Goal: Entertainment & Leisure: Consume media (video, audio)

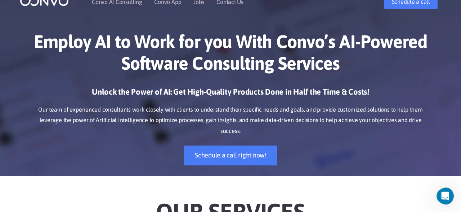
scroll to position [15, 0]
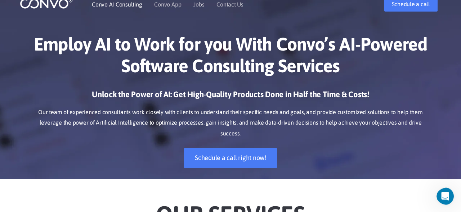
click at [137, 5] on link "Convo AI Consulting" at bounding box center [117, 4] width 50 height 6
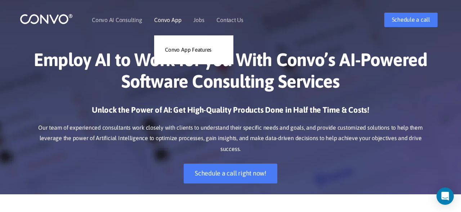
click at [175, 20] on link "Convo App" at bounding box center [167, 20] width 27 height 6
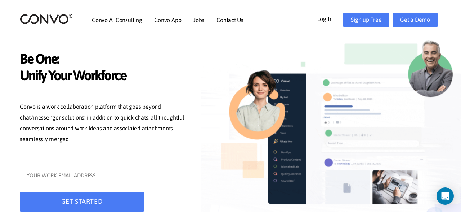
click at [184, 192] on div "GET STARTED" at bounding box center [104, 190] width 180 height 52
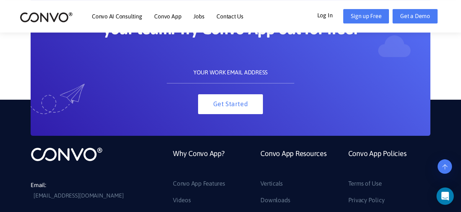
scroll to position [1633, 0]
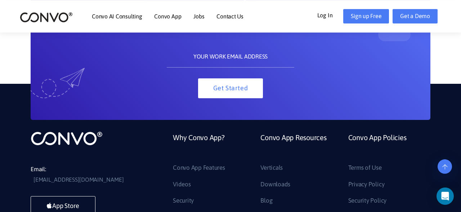
click at [290, 138] on link "Convo App Resources" at bounding box center [294, 145] width 66 height 31
click at [300, 135] on link "Convo App Resources" at bounding box center [294, 145] width 66 height 31
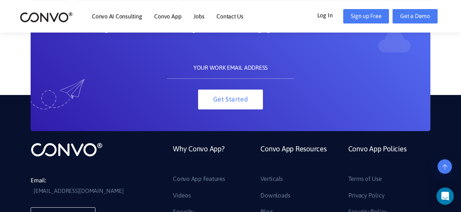
click at [300, 142] on link "Convo App Resources" at bounding box center [294, 157] width 66 height 31
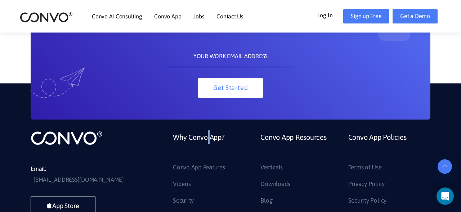
click at [209, 135] on link "Why Convo App?" at bounding box center [199, 145] width 52 height 31
click at [207, 137] on link "Why Convo App?" at bounding box center [199, 145] width 52 height 31
click at [181, 182] on link "Videos" at bounding box center [182, 184] width 18 height 12
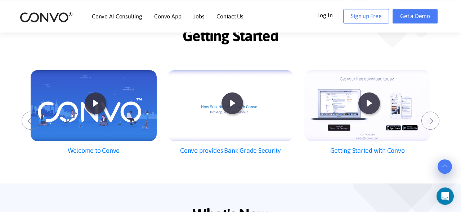
scroll to position [176, 0]
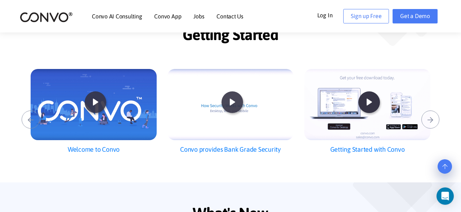
click at [368, 102] on icon at bounding box center [369, 101] width 19 height 19
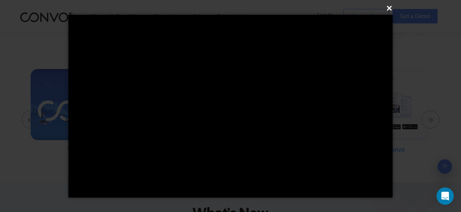
click at [389, 7] on button "×" at bounding box center [233, 8] width 324 height 16
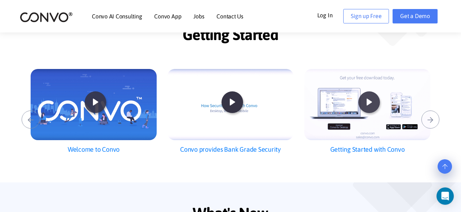
click at [238, 106] on icon at bounding box center [232, 101] width 19 height 19
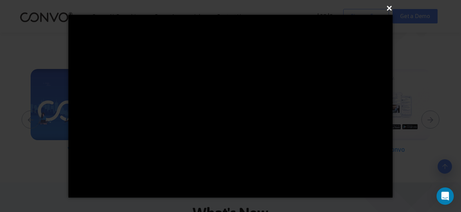
click at [388, 9] on button "×" at bounding box center [233, 8] width 324 height 16
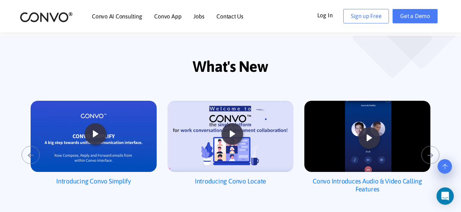
scroll to position [326, 0]
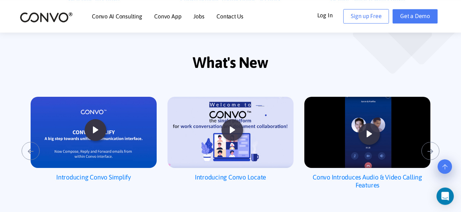
click at [93, 134] on div "Introducing Convo Locate Convo Introduces Audio & Video Calling Features" at bounding box center [304, 151] width 1369 height 144
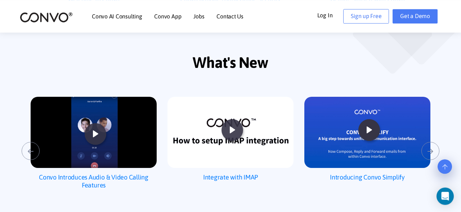
click at [368, 131] on icon at bounding box center [369, 129] width 19 height 19
click at [371, 129] on icon at bounding box center [369, 129] width 19 height 19
click at [430, 149] on button "›" at bounding box center [431, 151] width 18 height 18
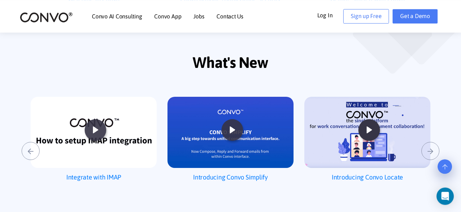
click at [369, 129] on icon at bounding box center [369, 129] width 19 height 19
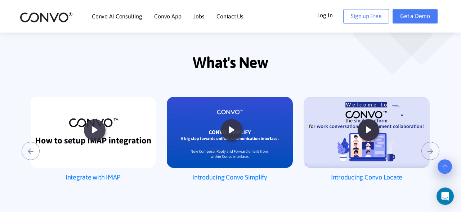
click at [378, 130] on div at bounding box center [369, 130] width 22 height 23
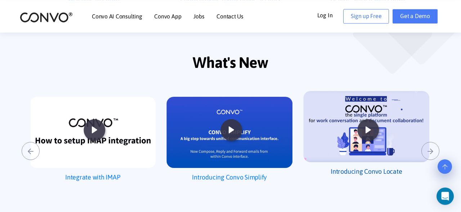
click at [375, 170] on h2 "Introducing Convo Locate" at bounding box center [366, 171] width 126 height 19
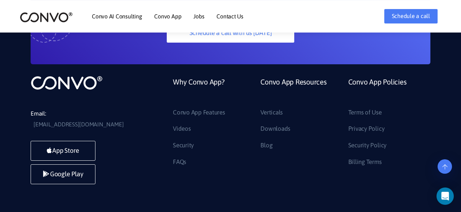
scroll to position [1969, 0]
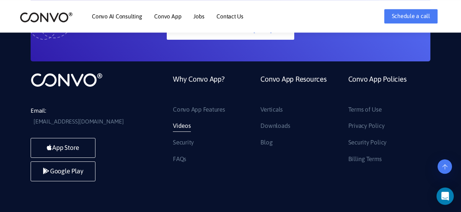
click at [182, 120] on link "Videos" at bounding box center [182, 126] width 18 height 12
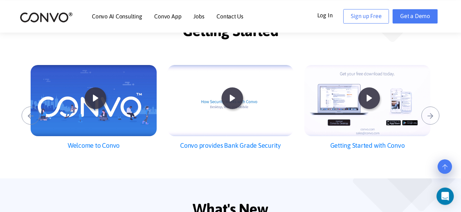
scroll to position [185, 0]
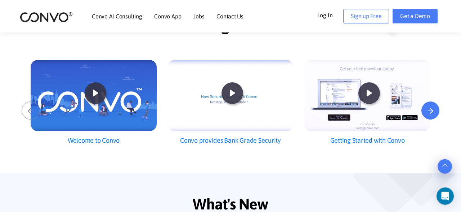
click at [435, 113] on button "›" at bounding box center [431, 110] width 18 height 18
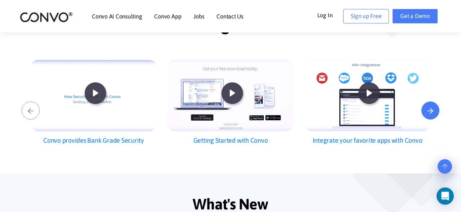
click at [435, 113] on button "›" at bounding box center [431, 110] width 18 height 18
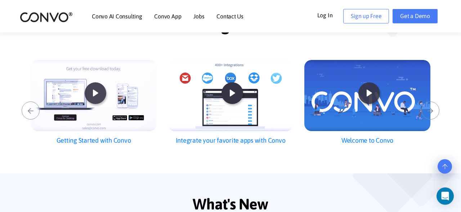
click at [237, 97] on icon at bounding box center [232, 92] width 19 height 19
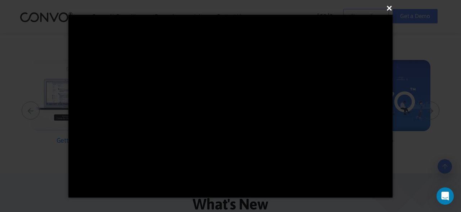
click at [391, 12] on button "×" at bounding box center [233, 8] width 324 height 16
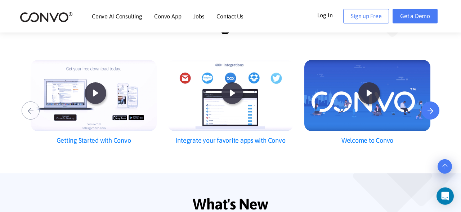
click at [435, 110] on button "›" at bounding box center [431, 110] width 18 height 18
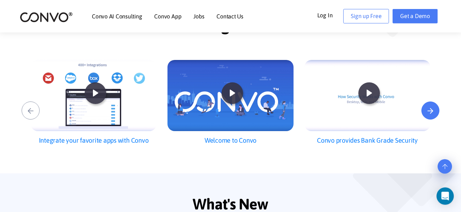
click at [435, 110] on button "›" at bounding box center [431, 110] width 18 height 18
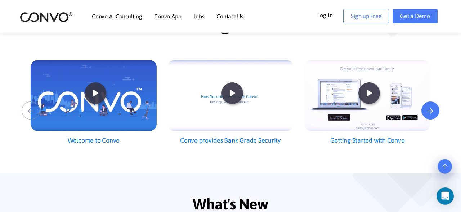
click at [435, 110] on button "›" at bounding box center [431, 110] width 18 height 18
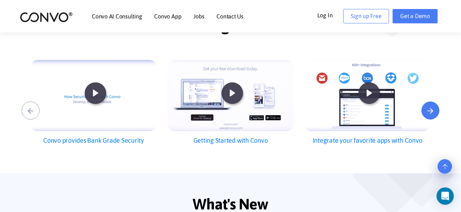
click at [435, 110] on button "›" at bounding box center [431, 110] width 18 height 18
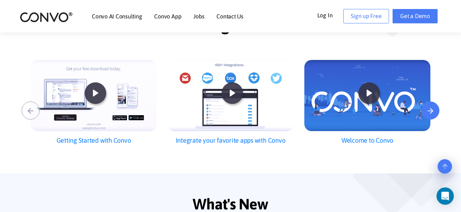
click at [435, 110] on button "›" at bounding box center [431, 110] width 18 height 18
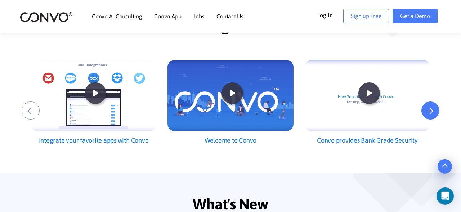
click at [435, 110] on button "›" at bounding box center [431, 110] width 18 height 18
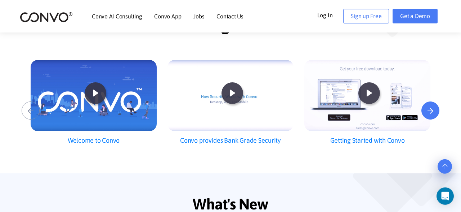
click at [435, 110] on button "›" at bounding box center [431, 110] width 18 height 18
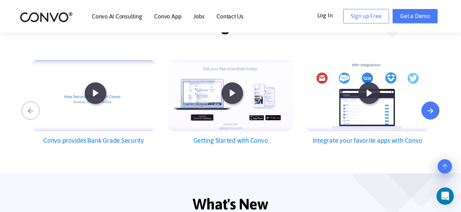
click at [435, 110] on button "›" at bounding box center [431, 110] width 18 height 18
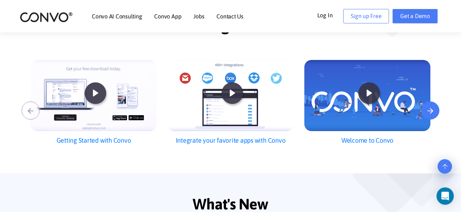
click at [435, 110] on button "›" at bounding box center [431, 110] width 18 height 18
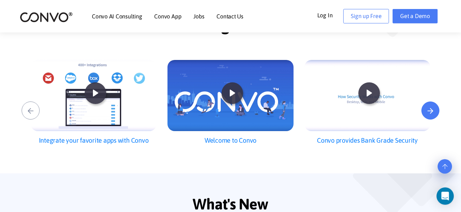
click at [435, 110] on button "›" at bounding box center [431, 110] width 18 height 18
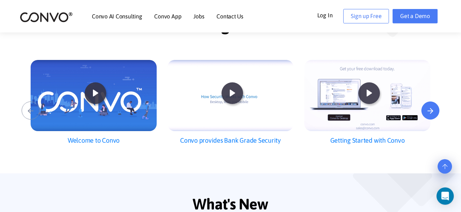
click at [435, 110] on button "›" at bounding box center [431, 110] width 18 height 18
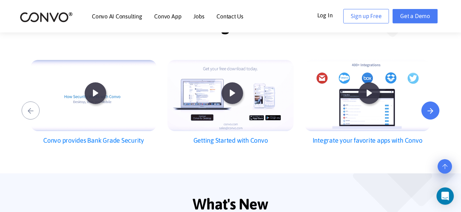
click at [435, 110] on button "›" at bounding box center [431, 110] width 18 height 18
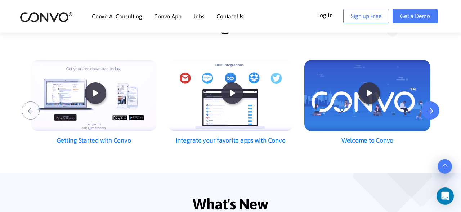
click at [435, 110] on button "›" at bounding box center [431, 110] width 18 height 18
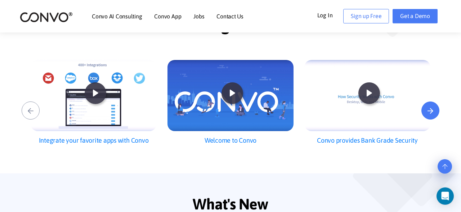
click at [435, 110] on button "›" at bounding box center [431, 110] width 18 height 18
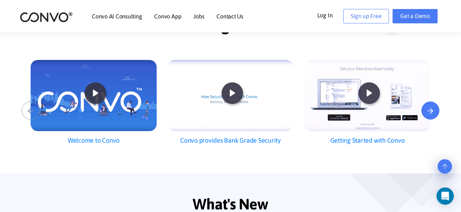
click at [436, 111] on button "›" at bounding box center [431, 110] width 18 height 18
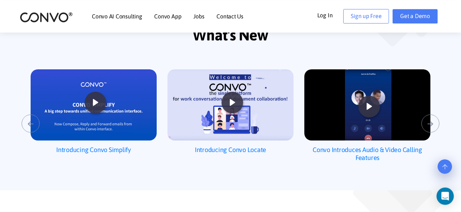
scroll to position [359, 0]
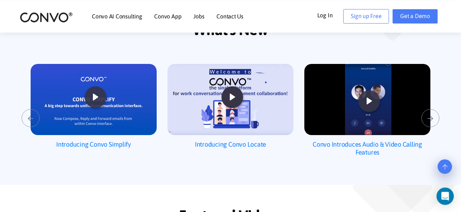
click at [239, 97] on icon at bounding box center [232, 96] width 19 height 19
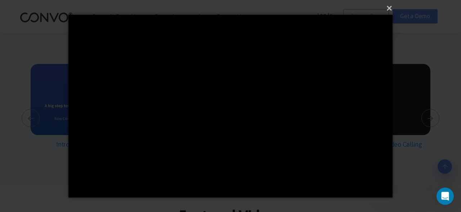
click at [410, 166] on div "×" at bounding box center [230, 106] width 461 height 212
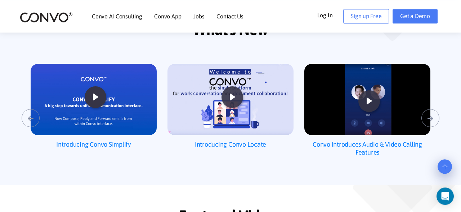
click at [97, 97] on icon at bounding box center [95, 96] width 19 height 19
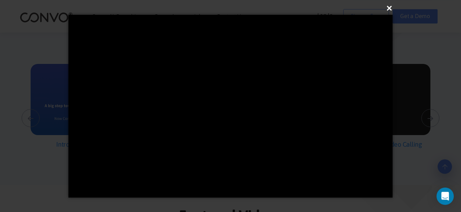
click at [390, 7] on button "×" at bounding box center [233, 8] width 324 height 16
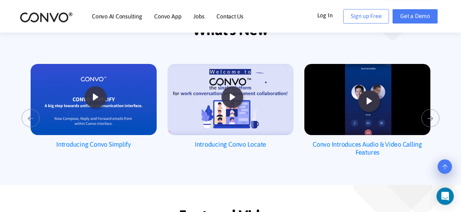
click at [371, 100] on icon at bounding box center [369, 100] width 19 height 19
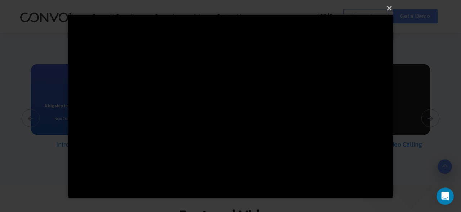
click at [352, 201] on div "×" at bounding box center [230, 106] width 461 height 212
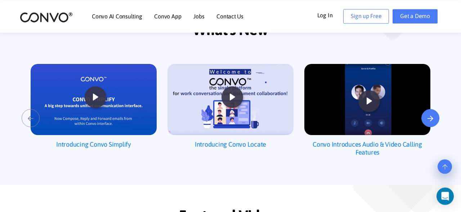
click at [433, 115] on button "›" at bounding box center [431, 118] width 18 height 18
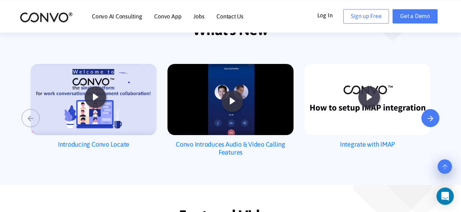
click at [433, 115] on button "›" at bounding box center [431, 118] width 18 height 18
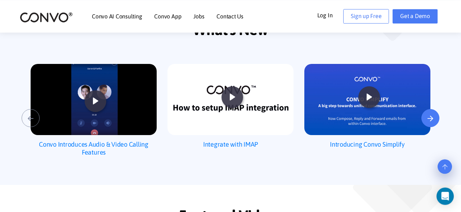
click at [433, 115] on button "›" at bounding box center [431, 118] width 18 height 18
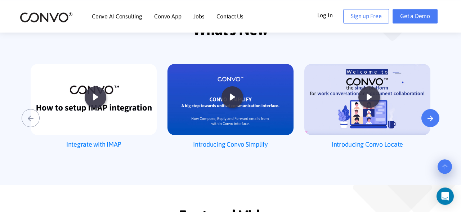
click at [433, 115] on button "›" at bounding box center [431, 118] width 18 height 18
